Goal: Information Seeking & Learning: Learn about a topic

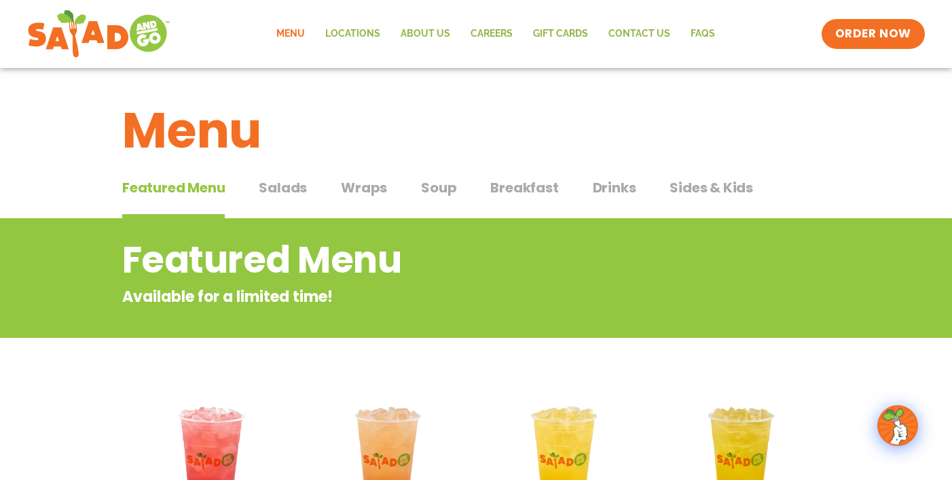
click at [283, 187] on span "Salads" at bounding box center [283, 187] width 48 height 20
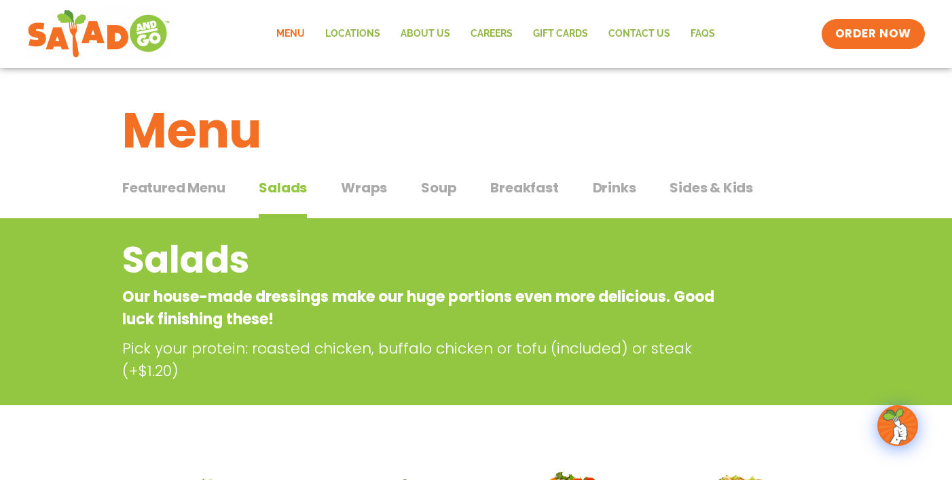
click at [362, 195] on span "Wraps" at bounding box center [364, 187] width 46 height 20
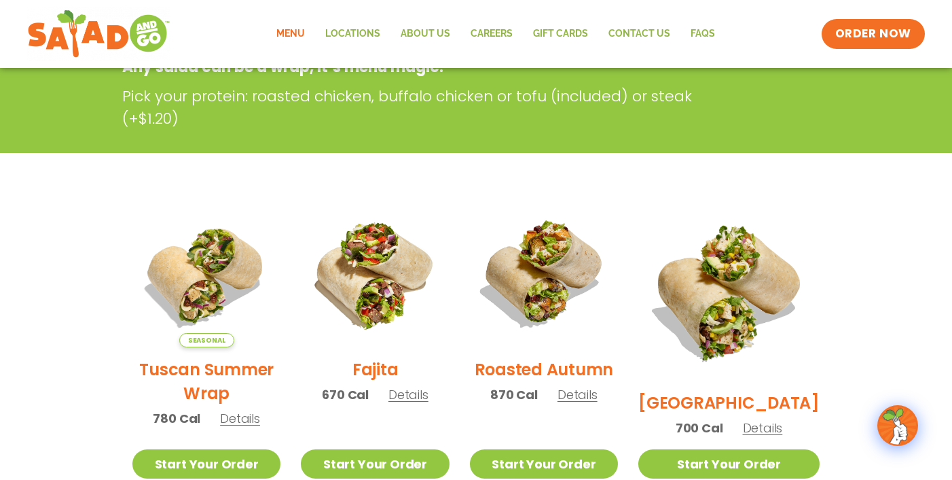
scroll to position [315, 0]
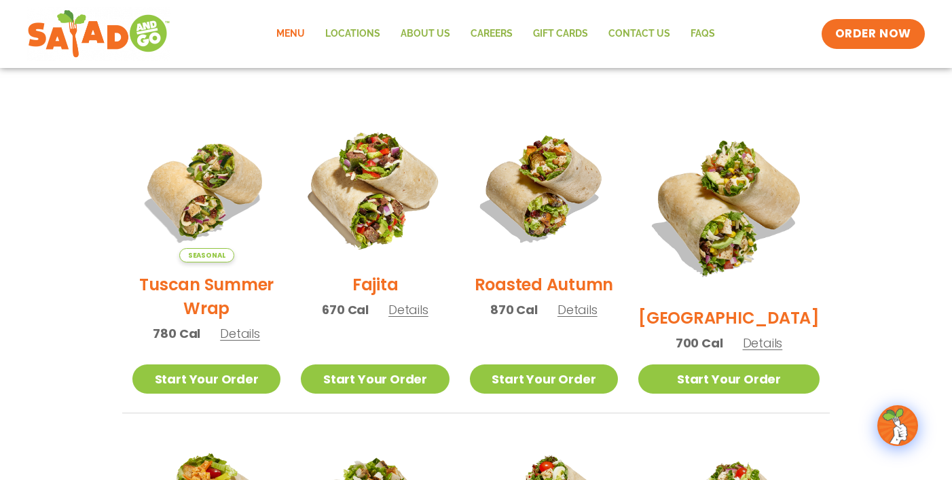
click at [382, 198] on img at bounding box center [375, 188] width 174 height 174
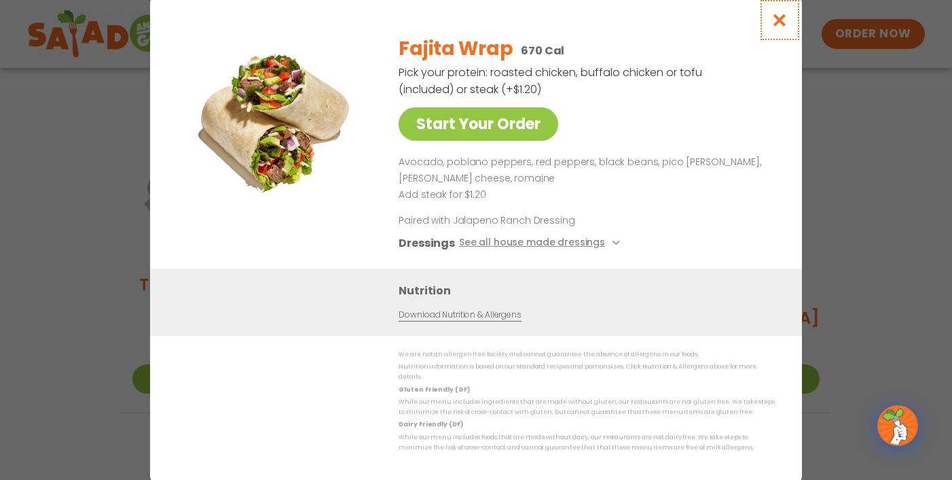
click at [785, 22] on icon "Close modal" at bounding box center [780, 20] width 17 height 14
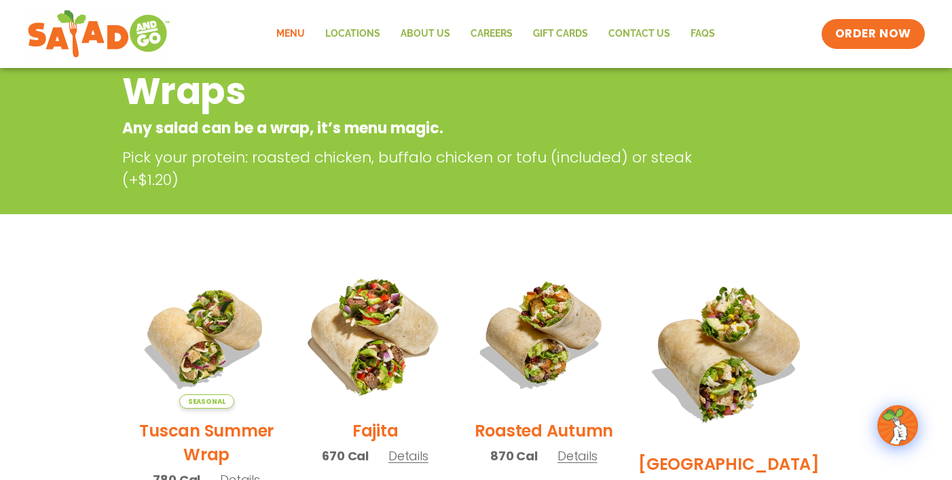
scroll to position [0, 0]
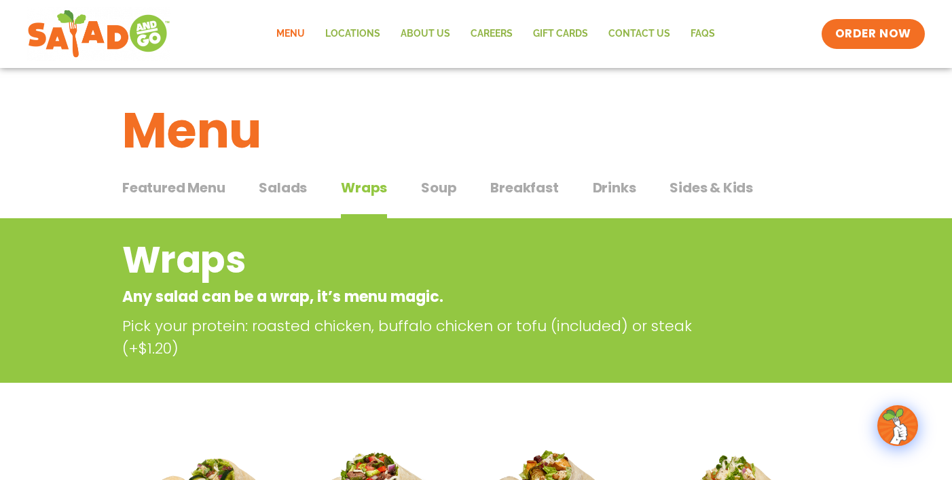
click at [446, 192] on span "Soup" at bounding box center [438, 187] width 35 height 20
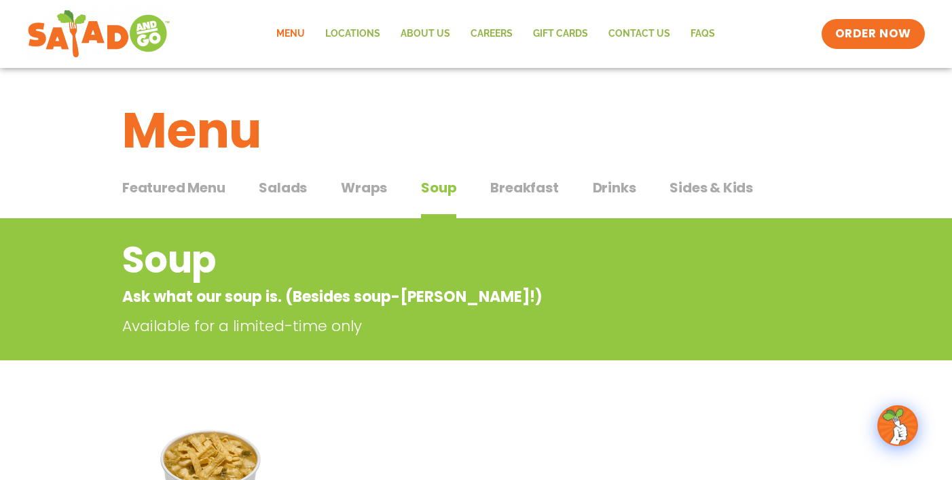
click at [534, 186] on span "Breakfast" at bounding box center [524, 187] width 68 height 20
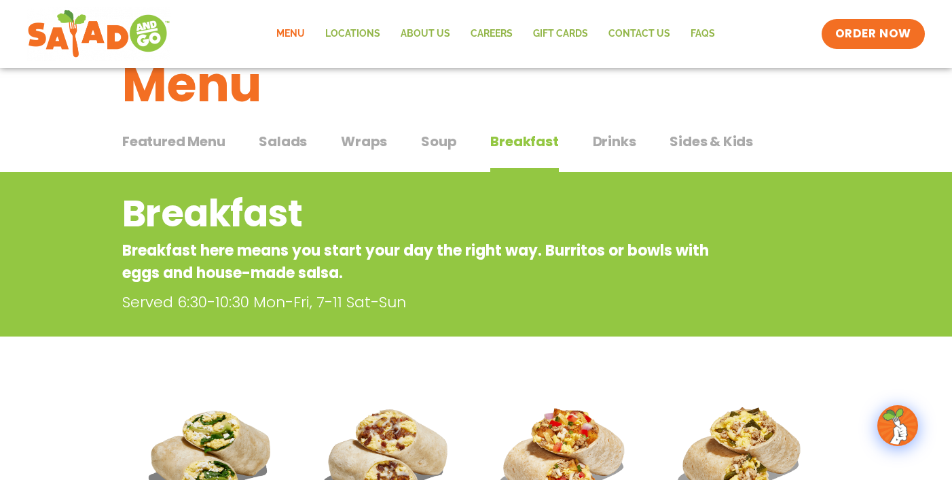
scroll to position [50, 0]
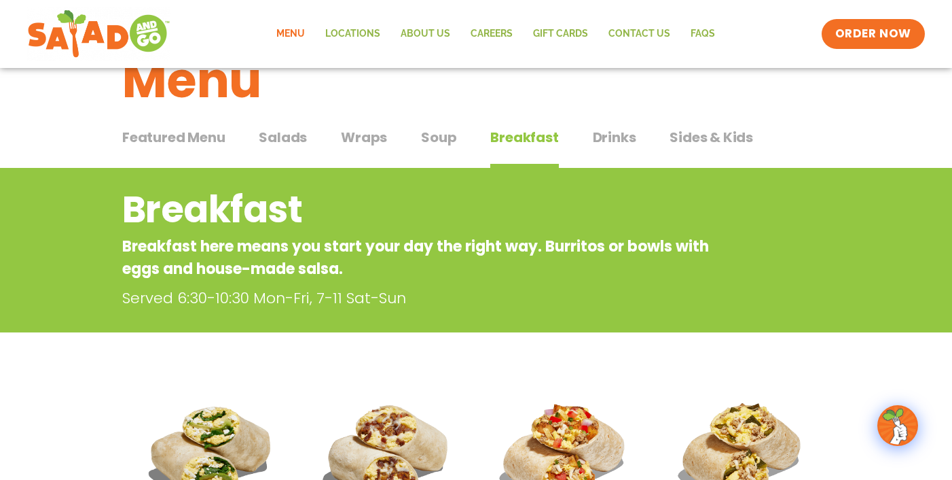
click at [620, 143] on span "Drinks" at bounding box center [614, 137] width 43 height 20
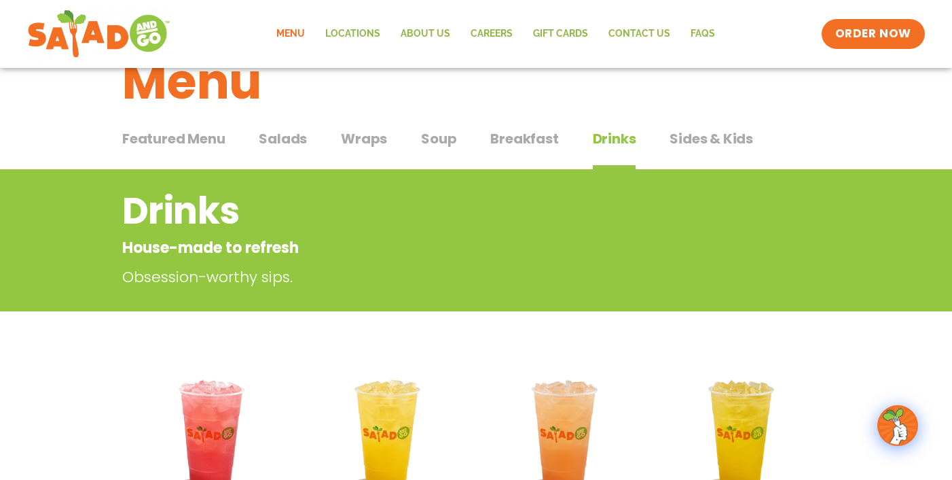
scroll to position [29, 0]
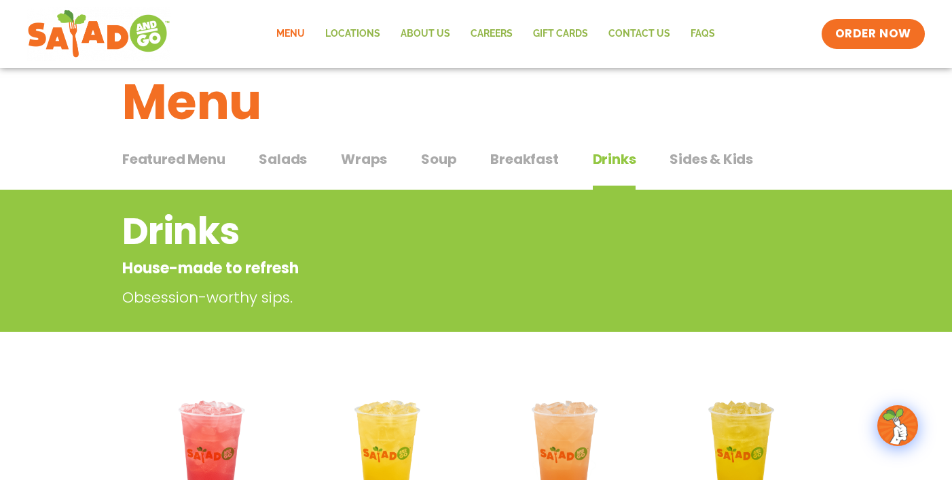
click at [725, 155] on span "Sides & Kids" at bounding box center [712, 159] width 84 height 20
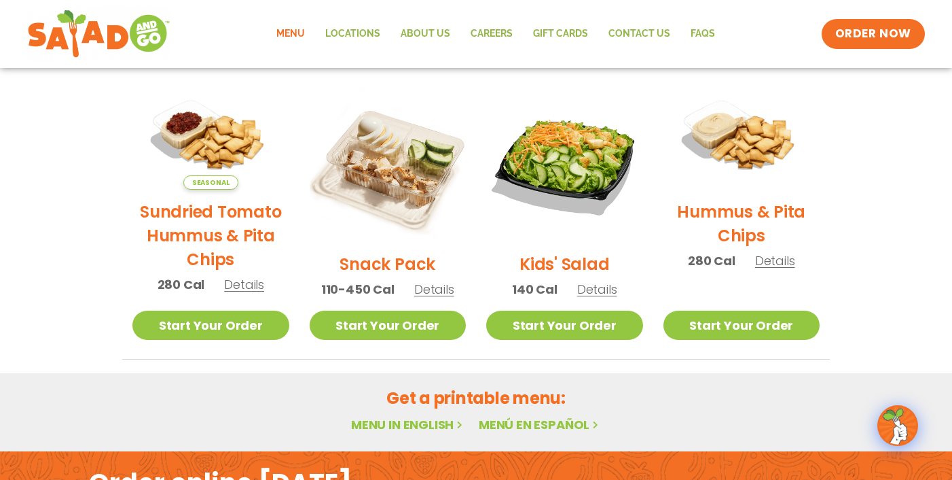
scroll to position [342, 0]
